Goal: Transaction & Acquisition: Purchase product/service

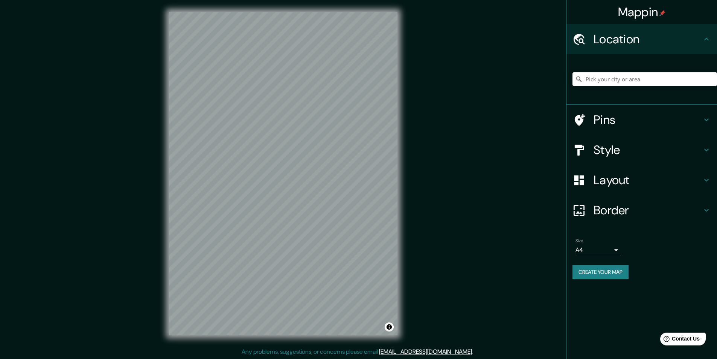
click at [605, 247] on body "Mappin Location Pins Style Layout Border Choose a border. Hint : you can make l…" at bounding box center [358, 179] width 717 height 359
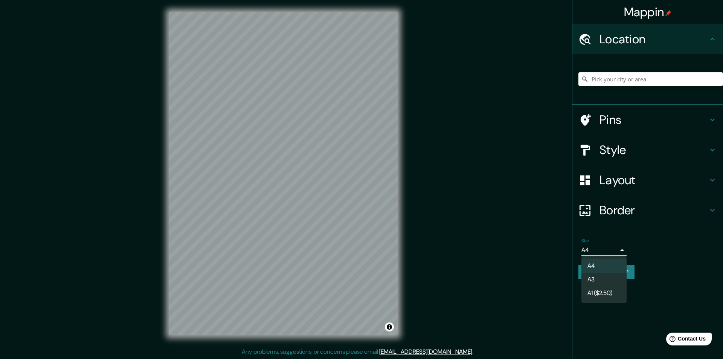
click at [599, 280] on li "A3" at bounding box center [603, 280] width 45 height 14
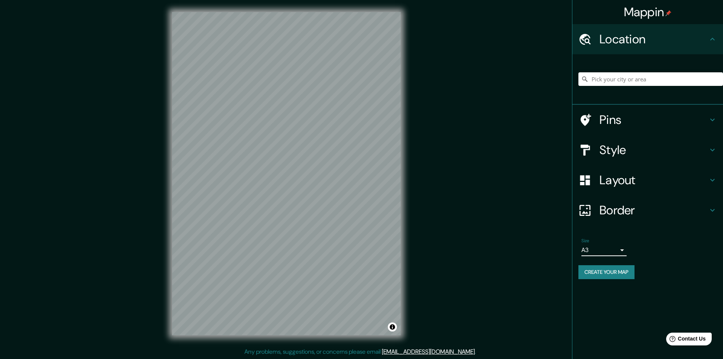
click at [594, 250] on body "Mappin Location Pins Style Layout Border Choose a border. Hint : you can make l…" at bounding box center [361, 179] width 723 height 359
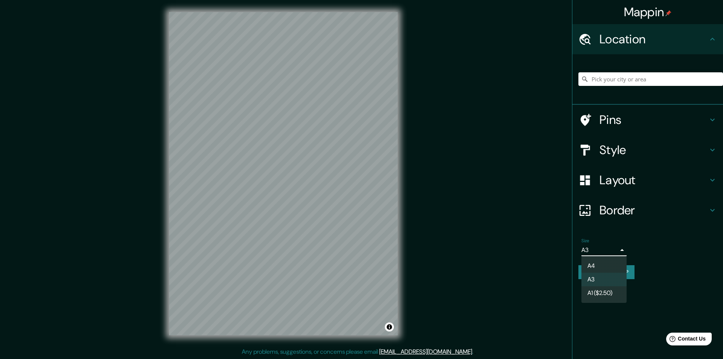
click at [514, 282] on div at bounding box center [361, 179] width 723 height 359
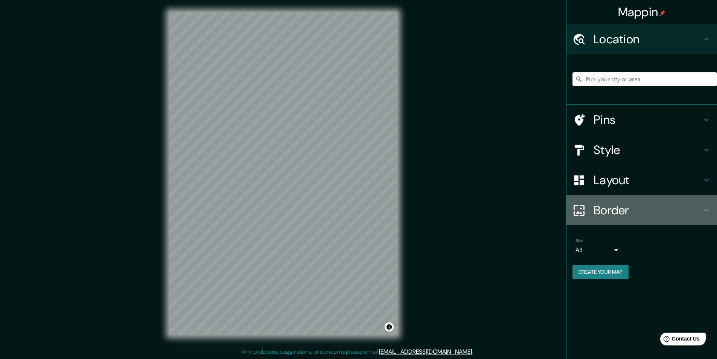
click at [683, 205] on h4 "Border" at bounding box center [648, 210] width 108 height 15
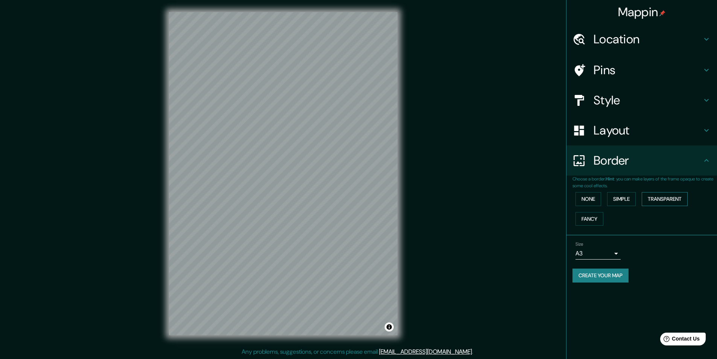
click at [671, 194] on button "Transparent" at bounding box center [665, 199] width 46 height 14
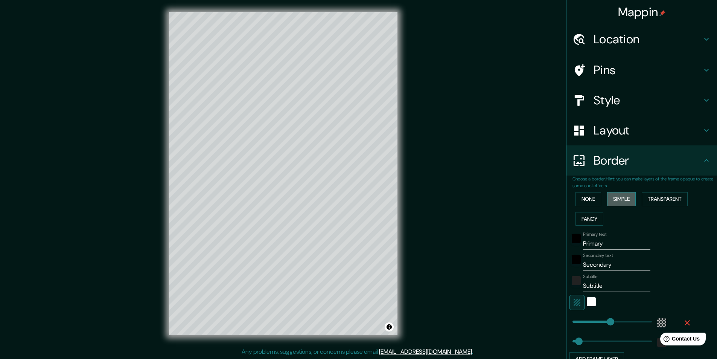
click at [621, 197] on button "Simple" at bounding box center [621, 199] width 29 height 14
click at [590, 197] on button "None" at bounding box center [589, 199] width 26 height 14
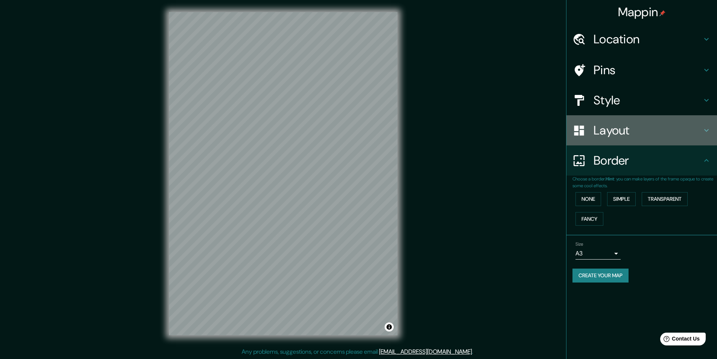
click at [608, 132] on h4 "Layout" at bounding box center [648, 130] width 108 height 15
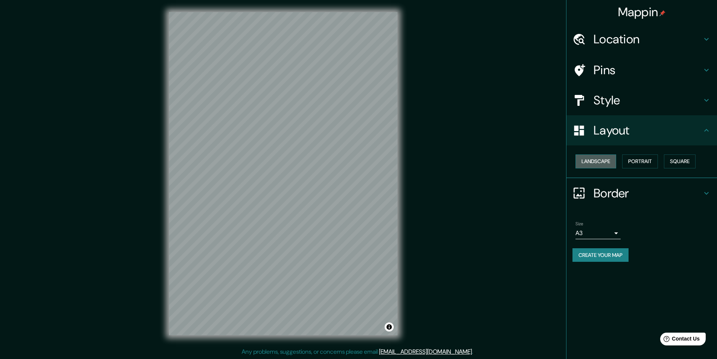
click at [605, 160] on button "Landscape" at bounding box center [596, 161] width 41 height 14
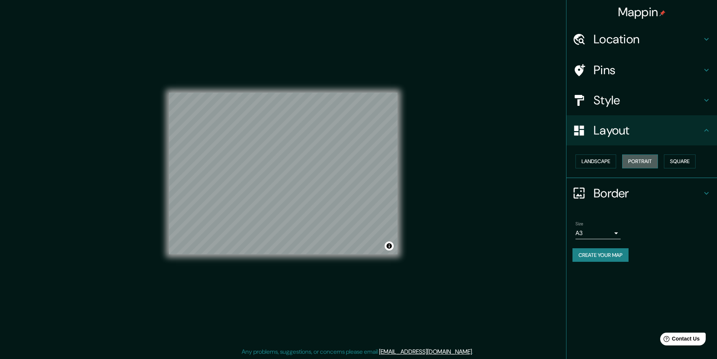
click at [641, 161] on button "Portrait" at bounding box center [640, 161] width 36 height 14
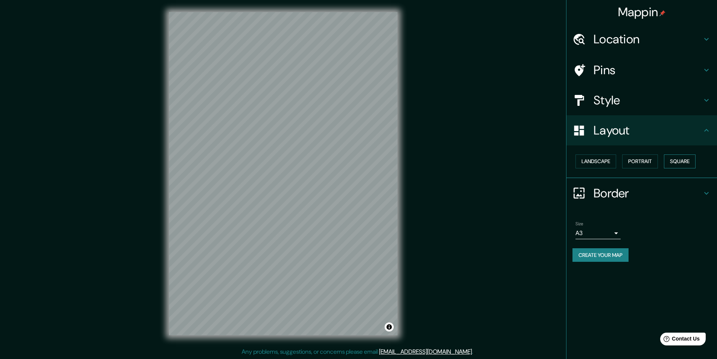
click at [681, 160] on button "Square" at bounding box center [680, 161] width 32 height 14
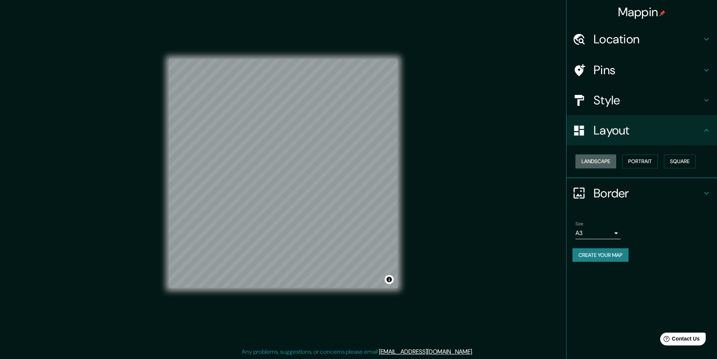
click at [602, 162] on button "Landscape" at bounding box center [596, 161] width 41 height 14
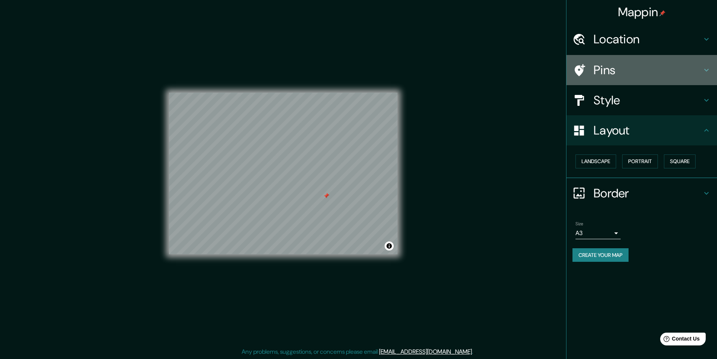
click at [630, 67] on h4 "Pins" at bounding box center [648, 70] width 108 height 15
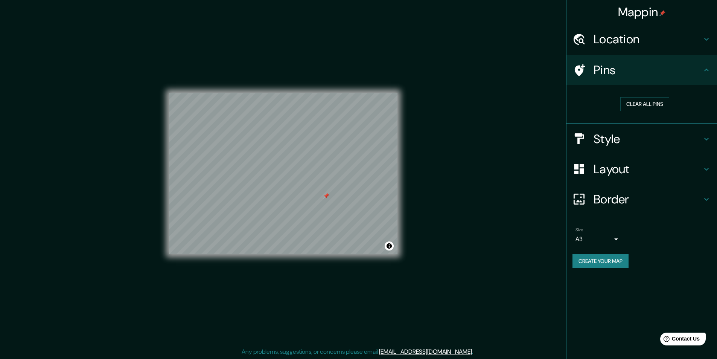
click at [618, 133] on h4 "Style" at bounding box center [648, 138] width 108 height 15
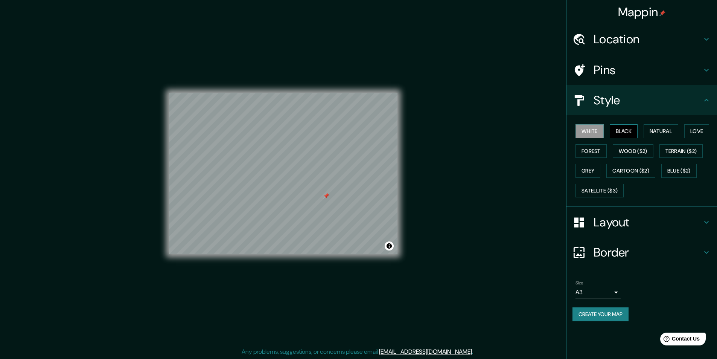
click at [622, 133] on button "Black" at bounding box center [624, 131] width 28 height 14
click at [649, 127] on button "Natural" at bounding box center [661, 131] width 35 height 14
click at [696, 126] on button "Love" at bounding box center [697, 131] width 25 height 14
click at [692, 147] on button "Terrain ($2)" at bounding box center [682, 151] width 44 height 14
click at [620, 154] on button "Wood ($2)" at bounding box center [633, 151] width 41 height 14
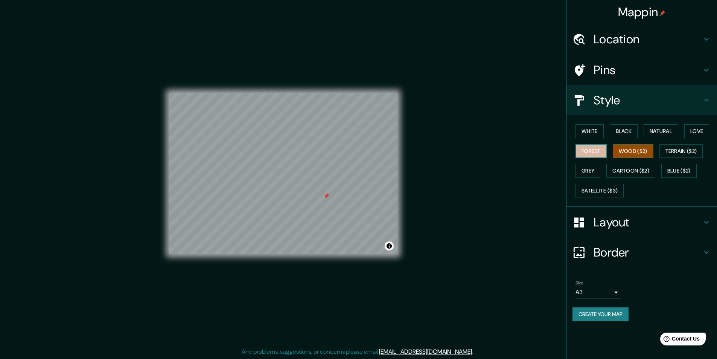
click at [597, 154] on button "Forest" at bounding box center [591, 151] width 31 height 14
click at [600, 188] on button "Satellite ($3)" at bounding box center [600, 191] width 48 height 14
click at [590, 172] on button "Grey" at bounding box center [588, 171] width 25 height 14
click at [588, 136] on button "White" at bounding box center [590, 131] width 28 height 14
